Goal: Transaction & Acquisition: Purchase product/service

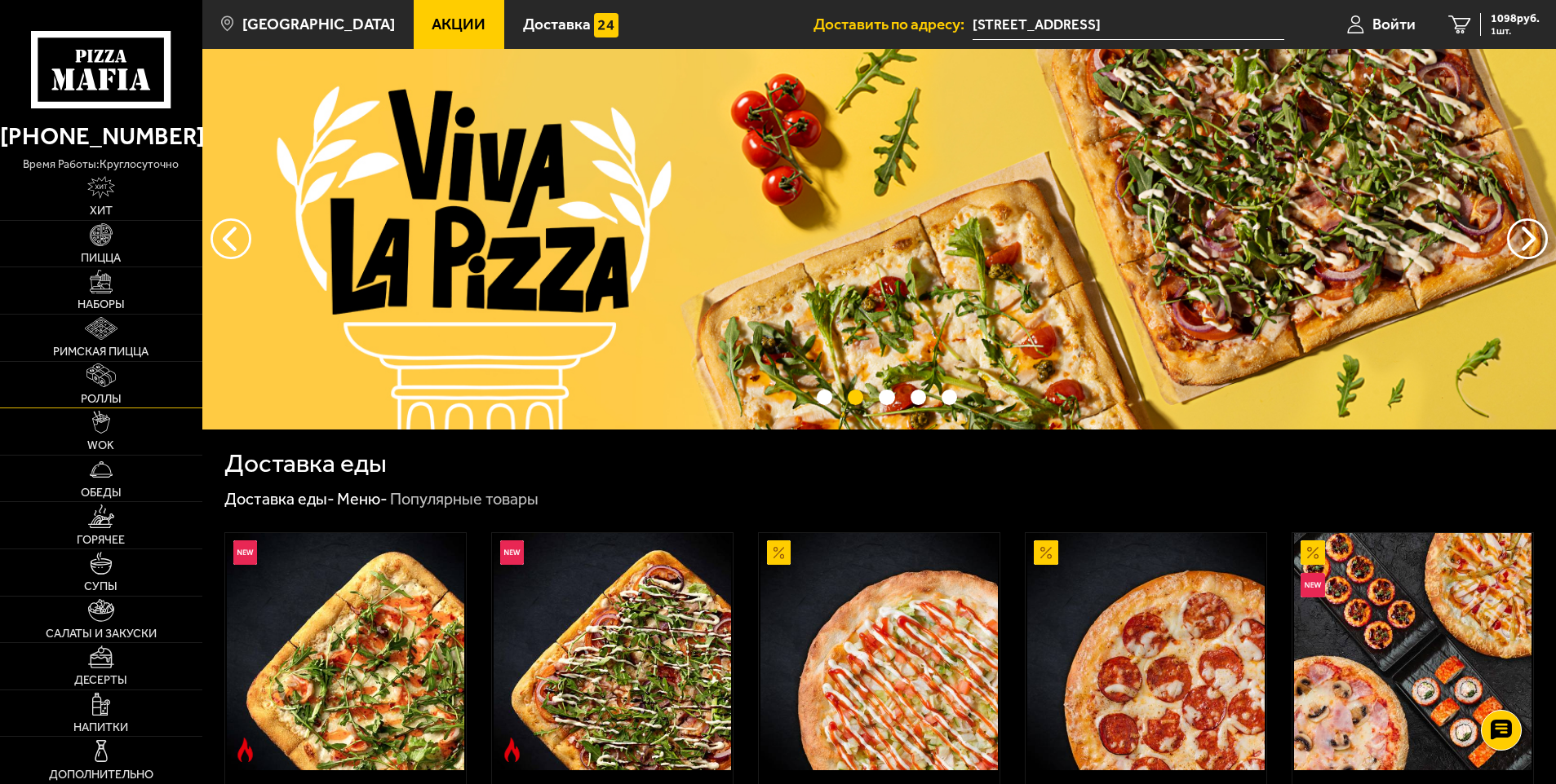
click at [124, 379] on link "Роллы" at bounding box center [101, 385] width 202 height 47
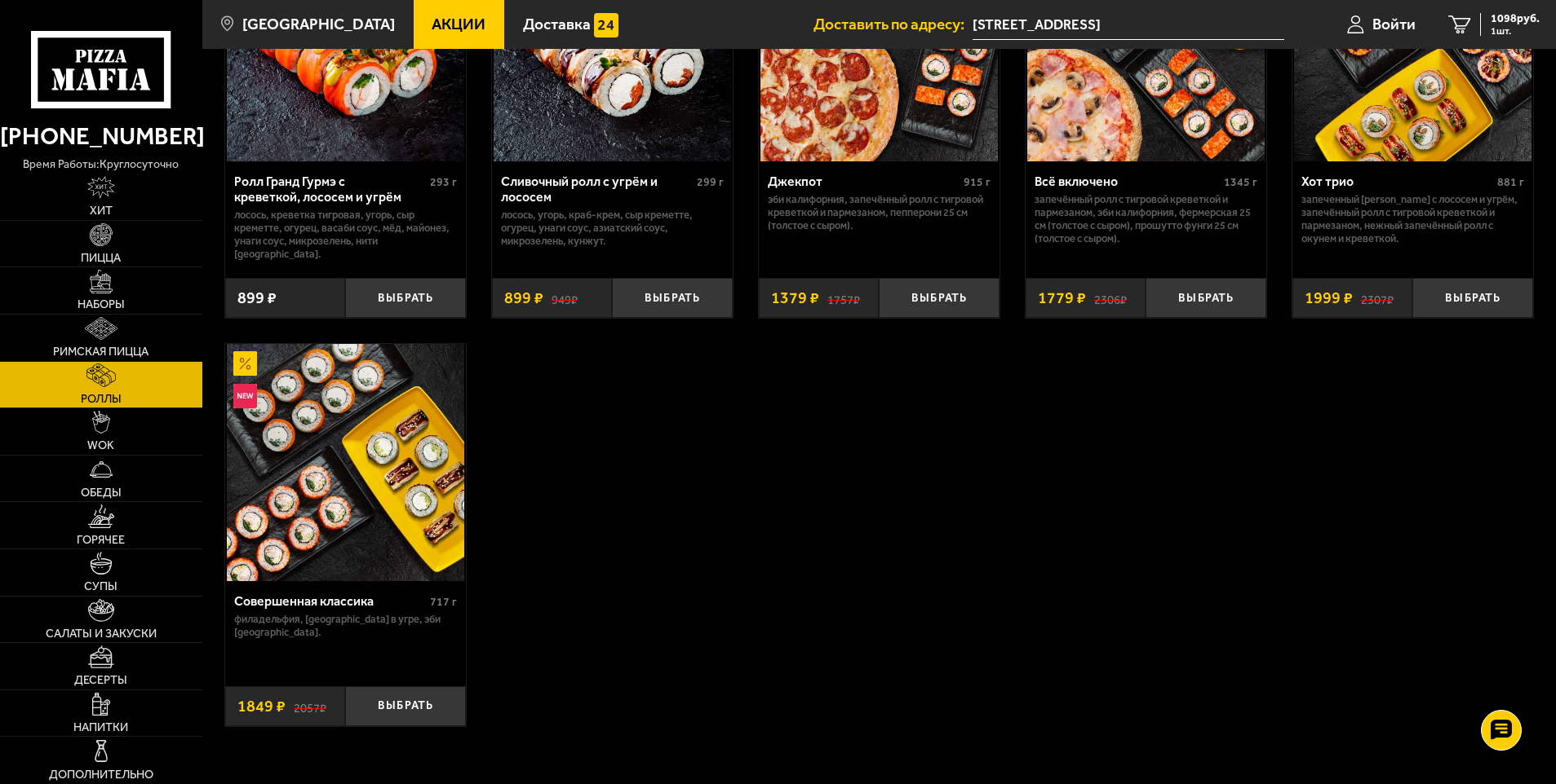
scroll to position [1060, 0]
click at [110, 195] on img at bounding box center [102, 187] width 28 height 23
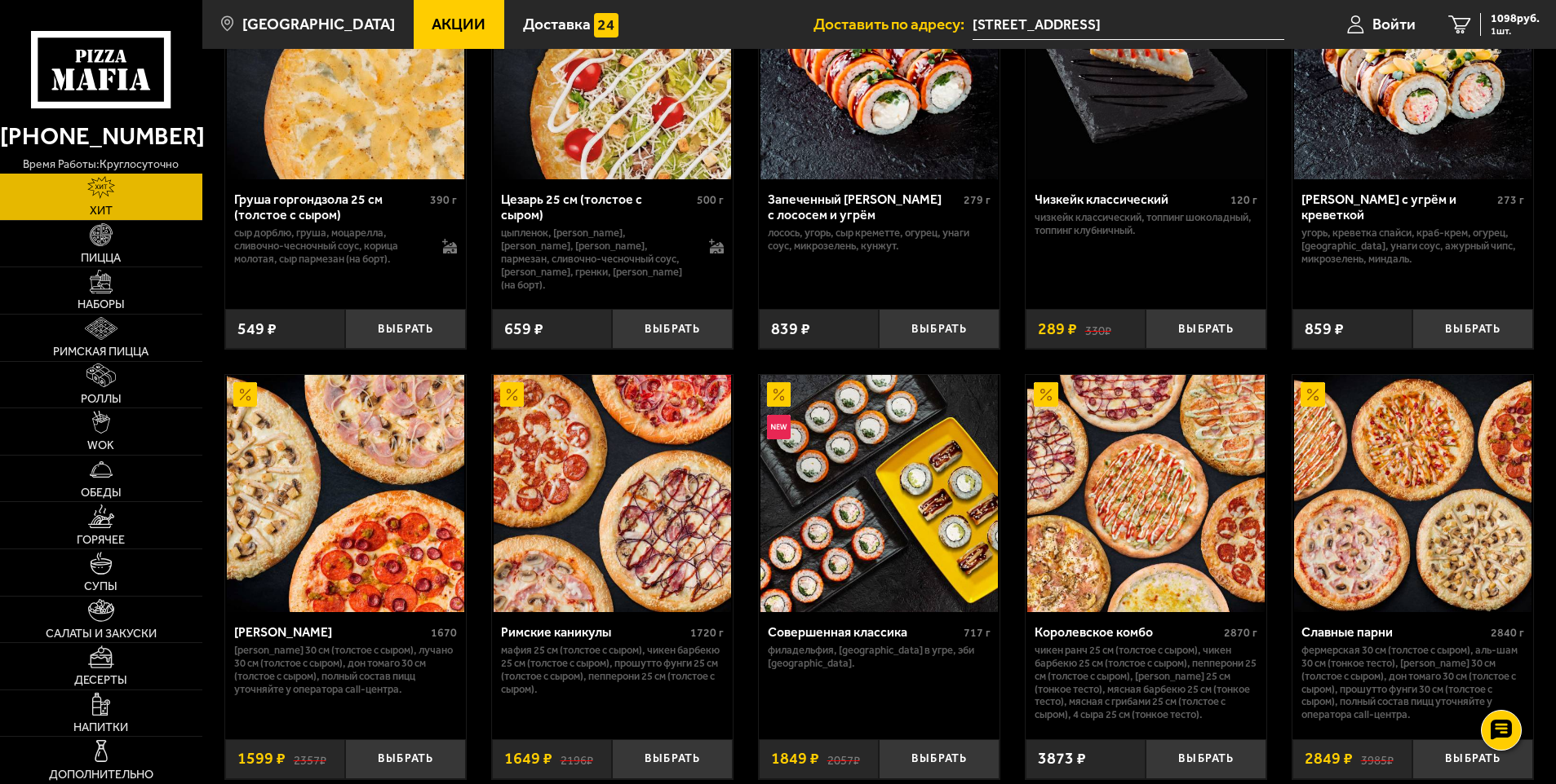
scroll to position [653, 0]
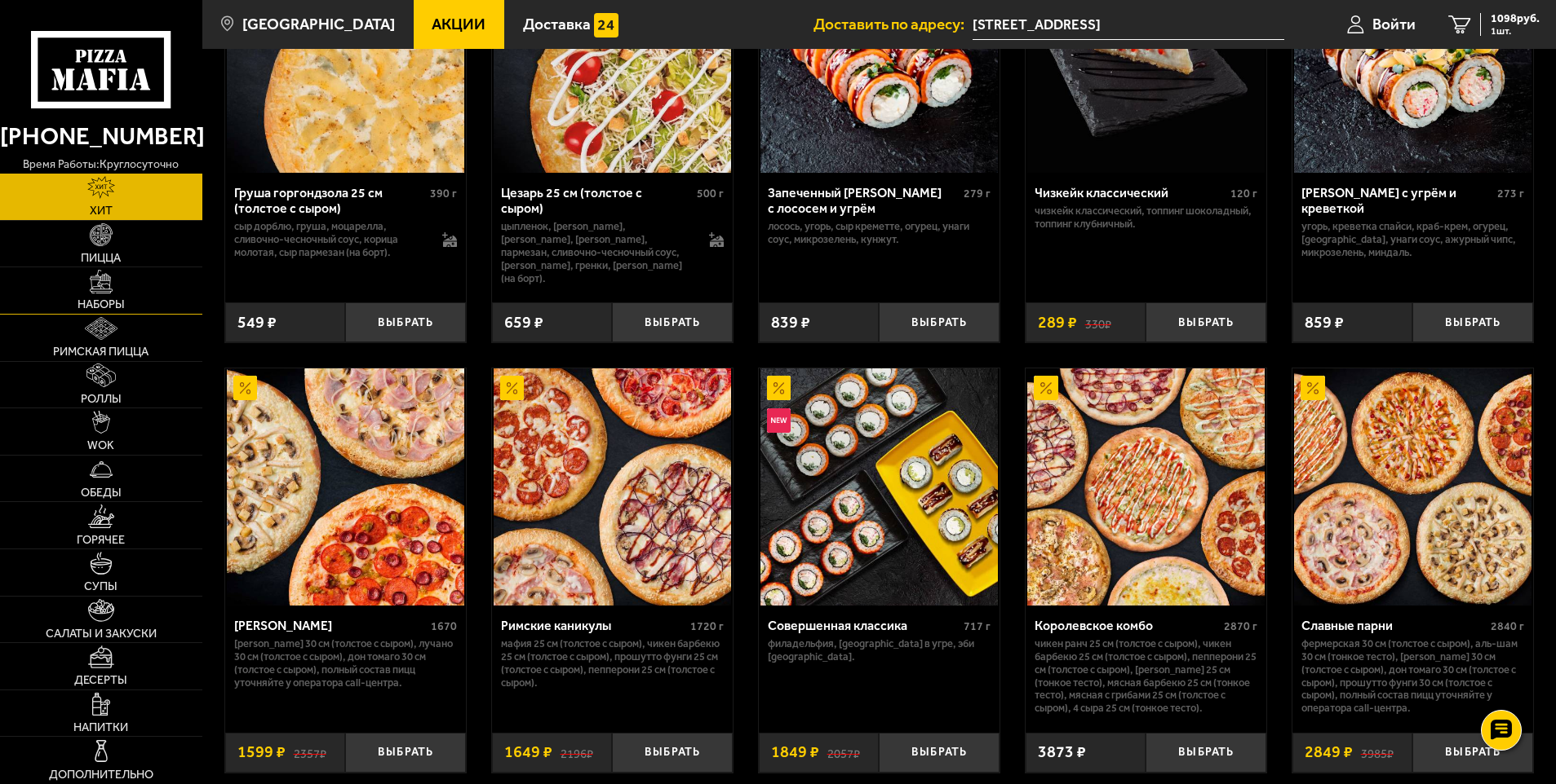
click at [101, 294] on link "Наборы" at bounding box center [101, 290] width 202 height 47
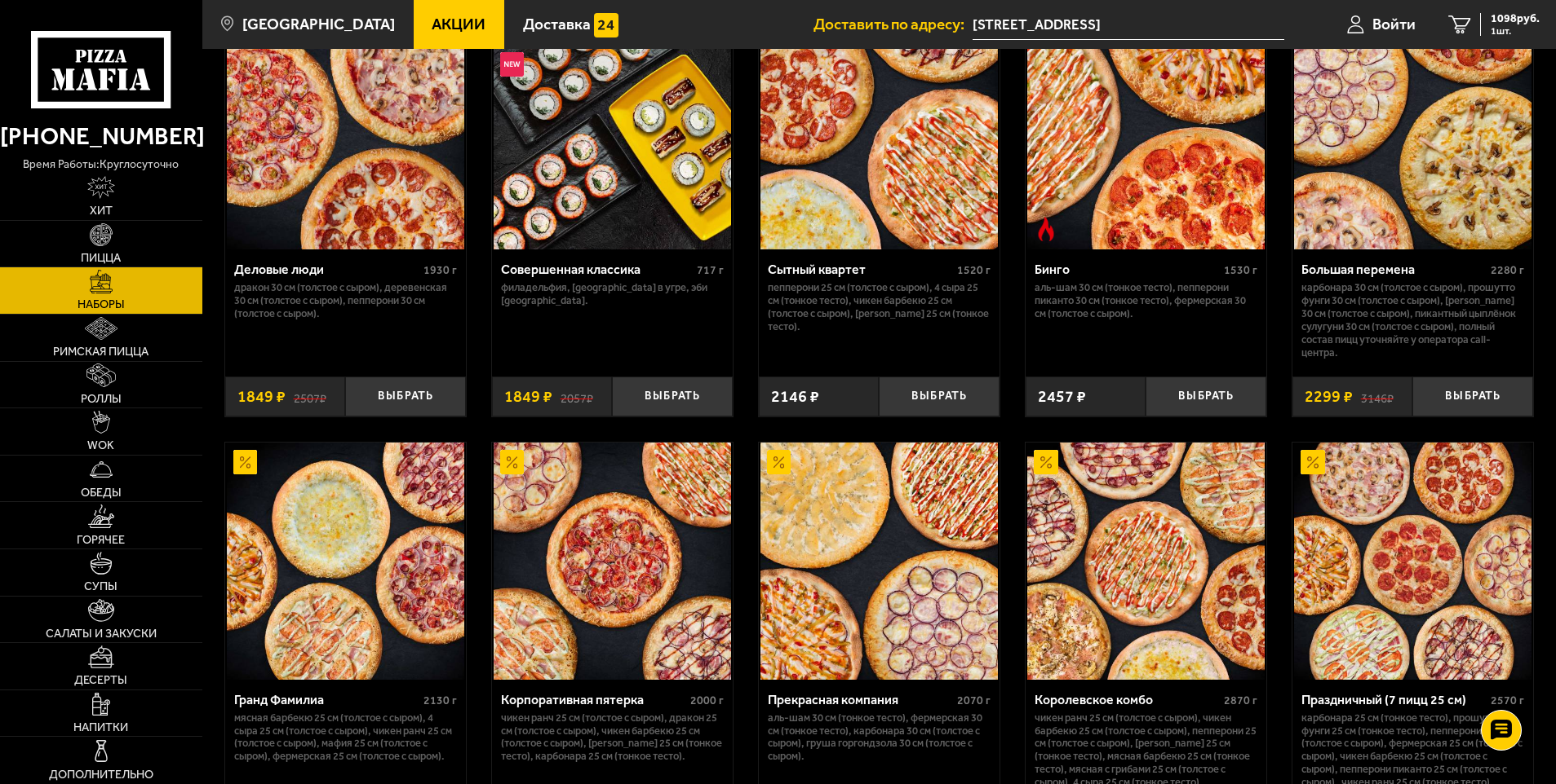
scroll to position [1793, 0]
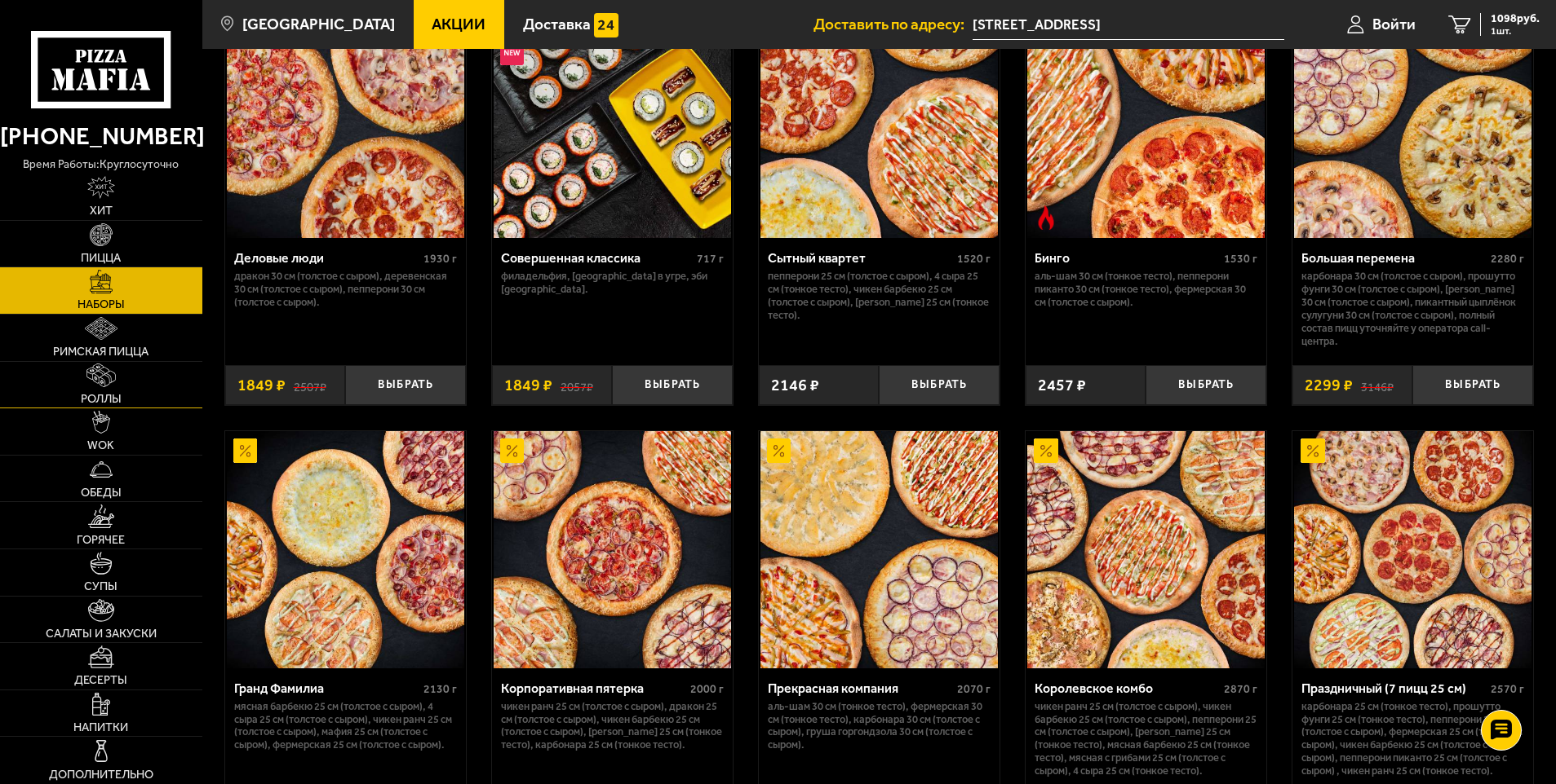
click at [123, 382] on link "Роллы" at bounding box center [101, 385] width 202 height 47
